Goal: Task Accomplishment & Management: Manage account settings

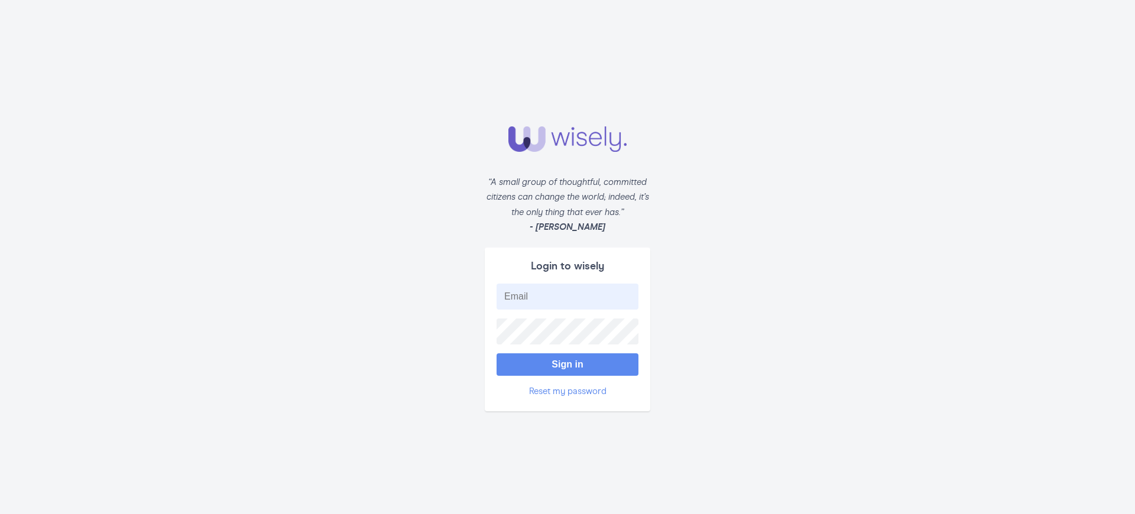
click at [568, 364] on button "Sign in" at bounding box center [568, 365] width 142 height 22
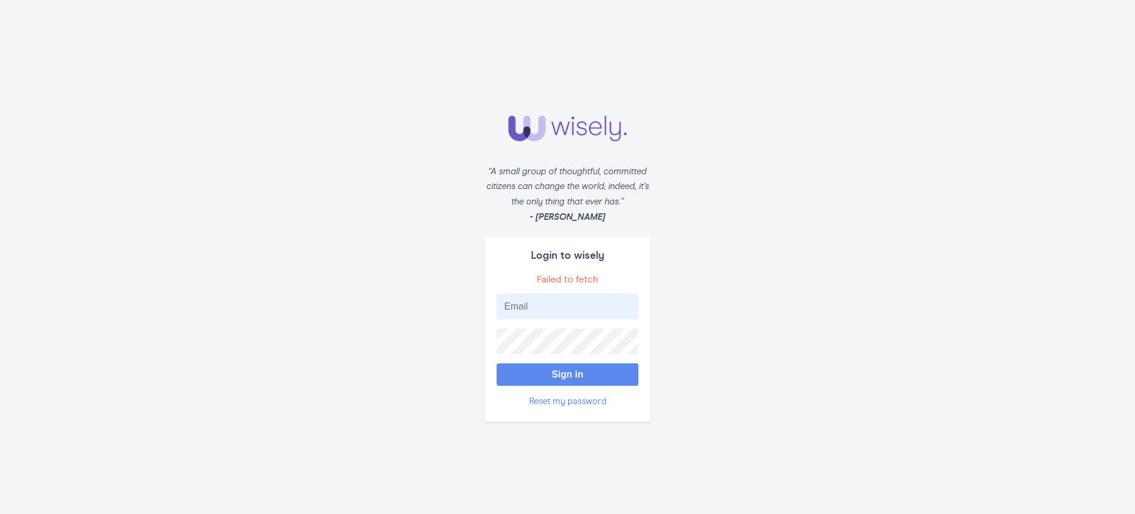
click at [568, 375] on button "Sign in" at bounding box center [568, 375] width 142 height 22
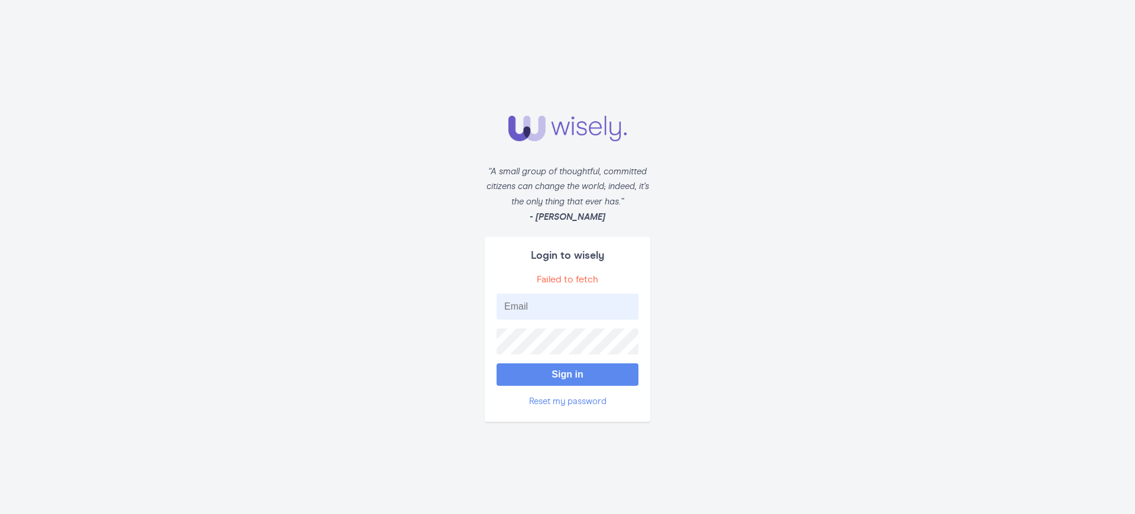
click at [568, 375] on button "Sign in" at bounding box center [568, 375] width 142 height 22
click at [568, 370] on button "Sign in" at bounding box center [568, 375] width 142 height 22
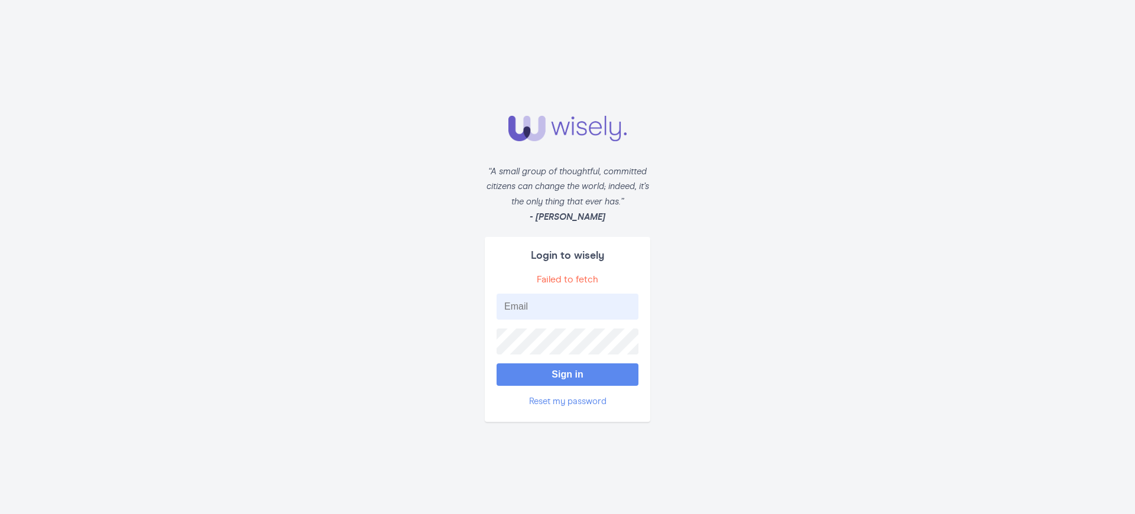
click at [568, 370] on button "Sign in" at bounding box center [568, 375] width 142 height 22
